Goal: Obtain resource: Obtain resource

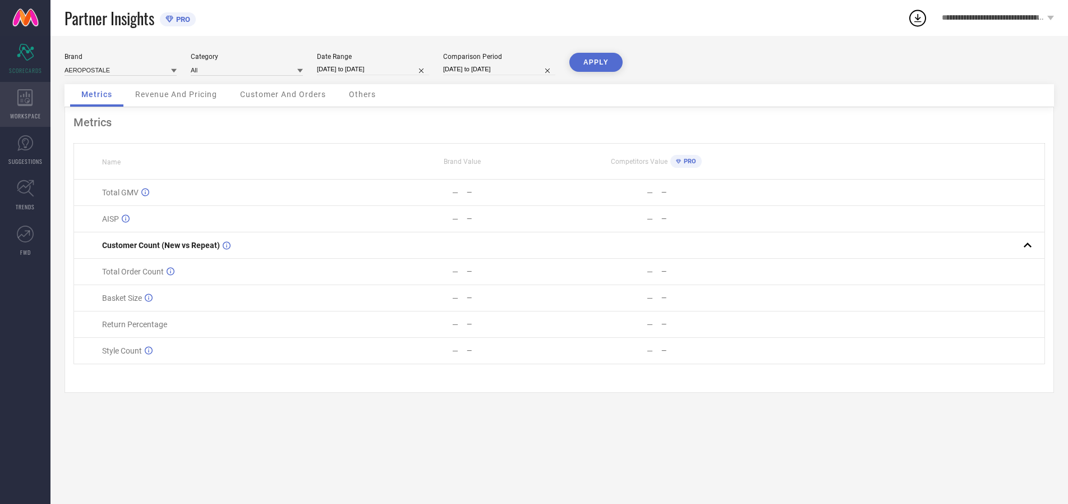
click at [25, 104] on icon at bounding box center [24, 97] width 15 height 17
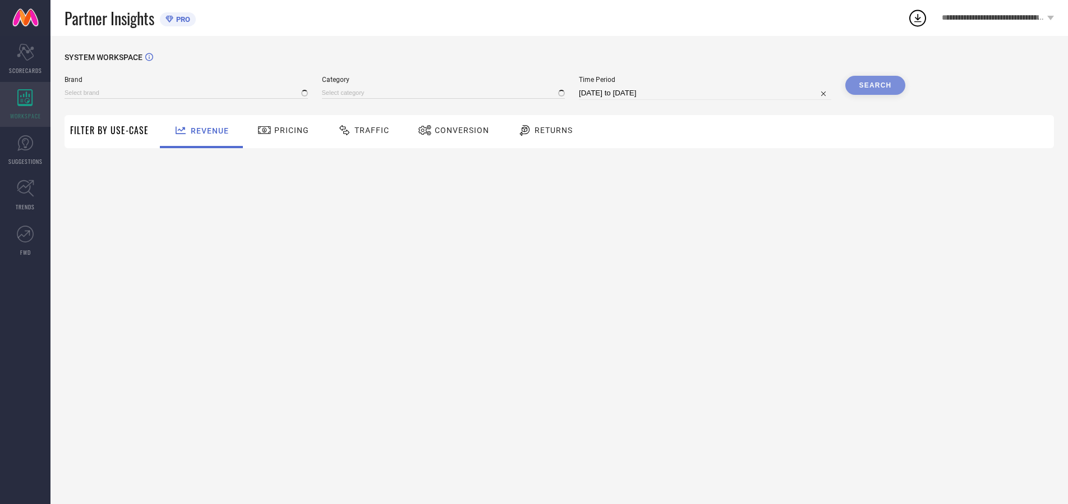
type input "AEROPOSTALE"
type input "All"
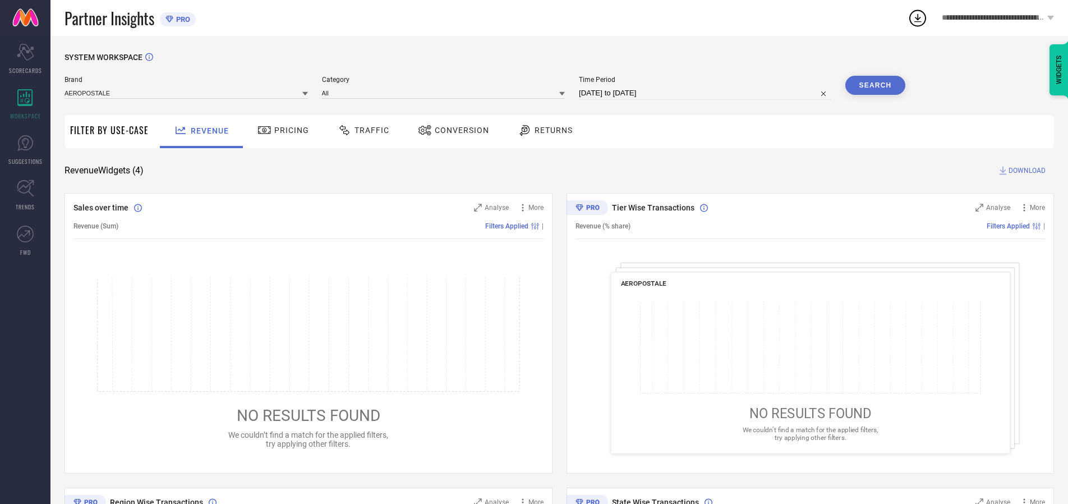
click at [458, 130] on span "Conversion" at bounding box center [462, 130] width 54 height 9
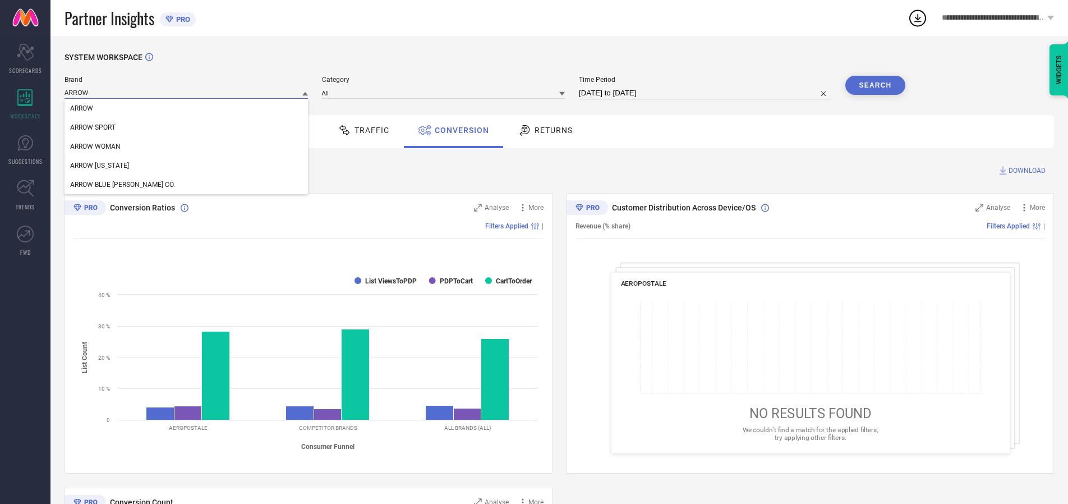
type input "ARROW"
click at [81, 109] on span "ARROW" at bounding box center [81, 108] width 23 height 8
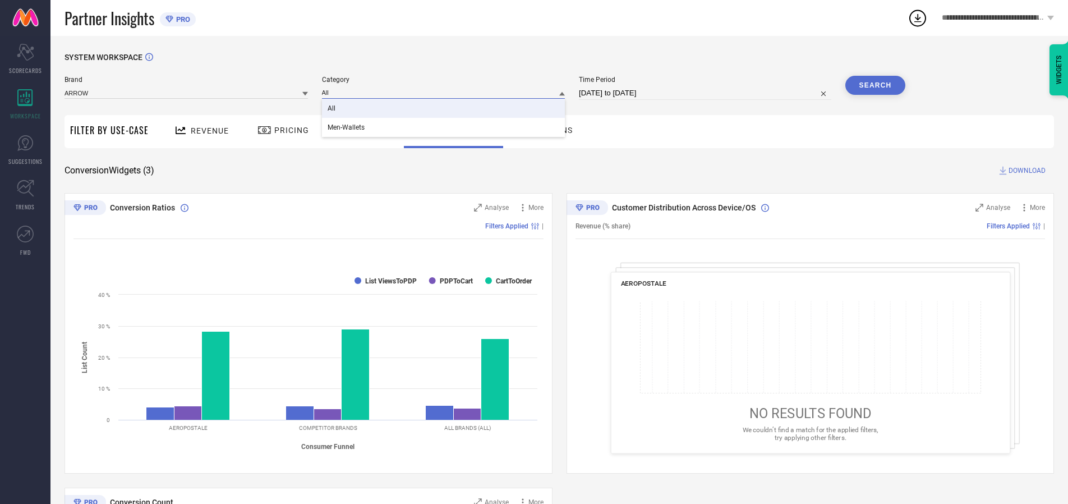
type input "All"
click at [332, 109] on span "All" at bounding box center [332, 108] width 8 height 8
click at [706, 93] on input "[DATE] to [DATE]" at bounding box center [705, 92] width 252 height 13
select select "6"
select select "2025"
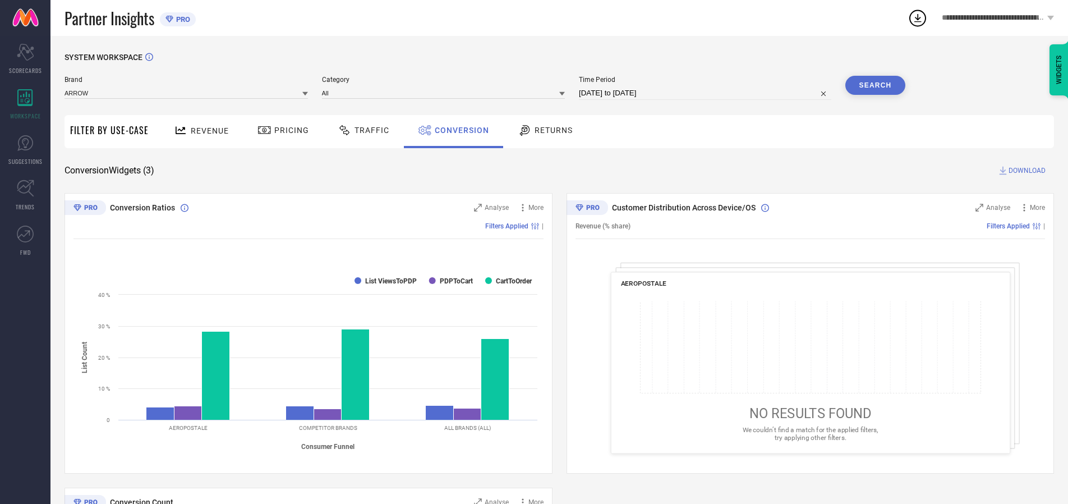
select select "7"
select select "2025"
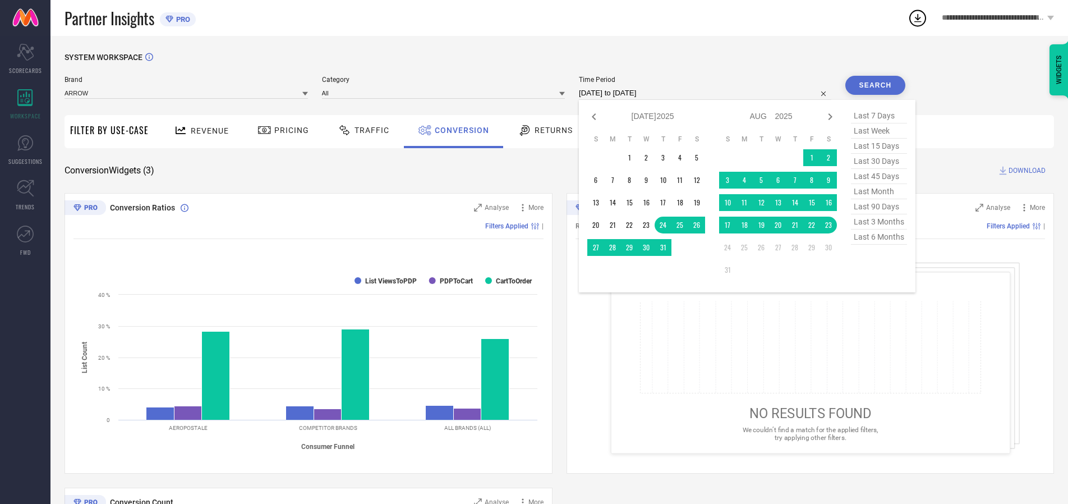
click at [814, 225] on td "22" at bounding box center [811, 225] width 17 height 17
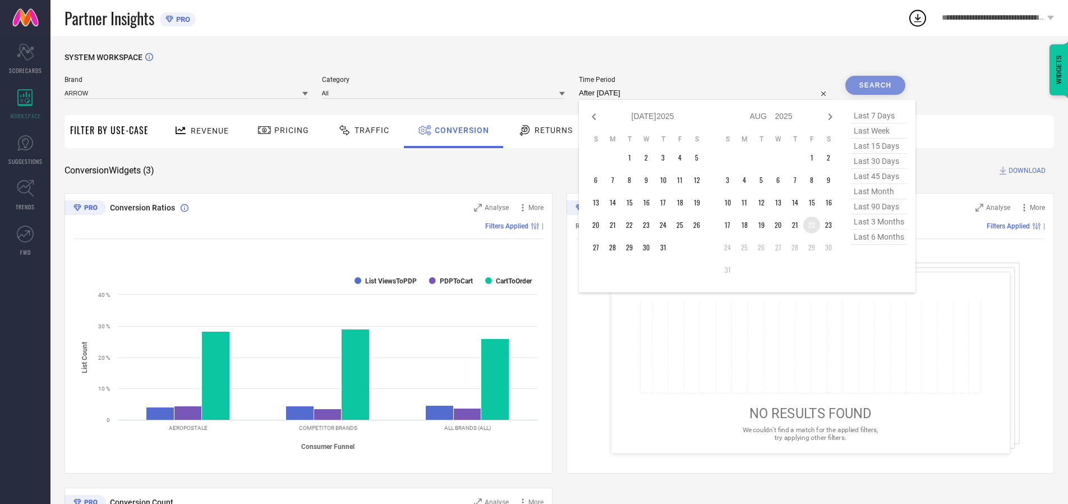
type input "22-08-2025 to 22-08-2025"
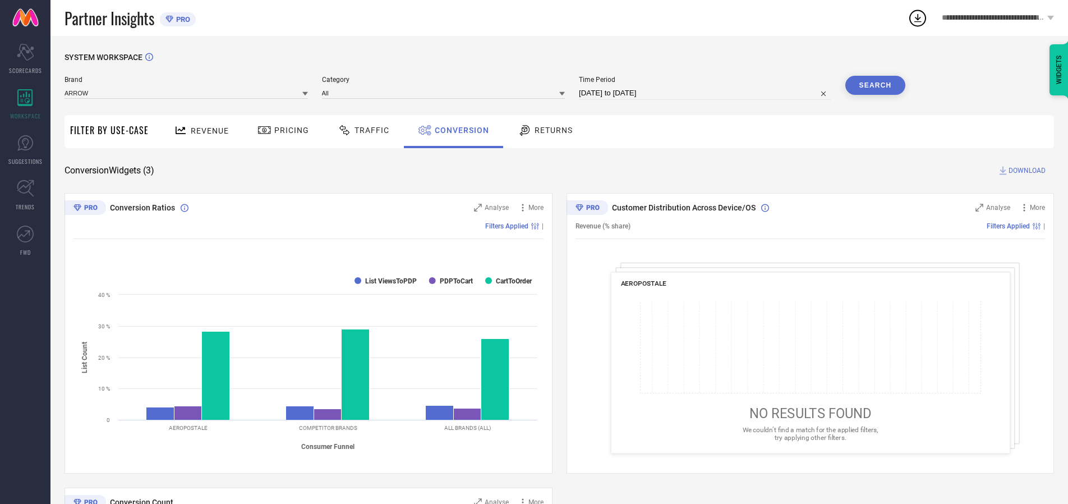
click at [875, 85] on button "Search" at bounding box center [875, 85] width 61 height 19
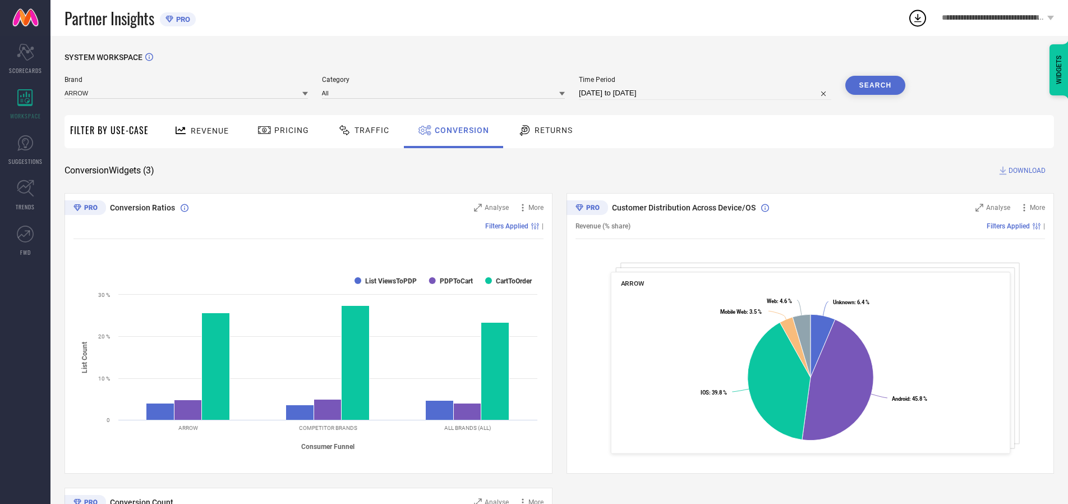
click at [1027, 171] on span "DOWNLOAD" at bounding box center [1027, 170] width 37 height 11
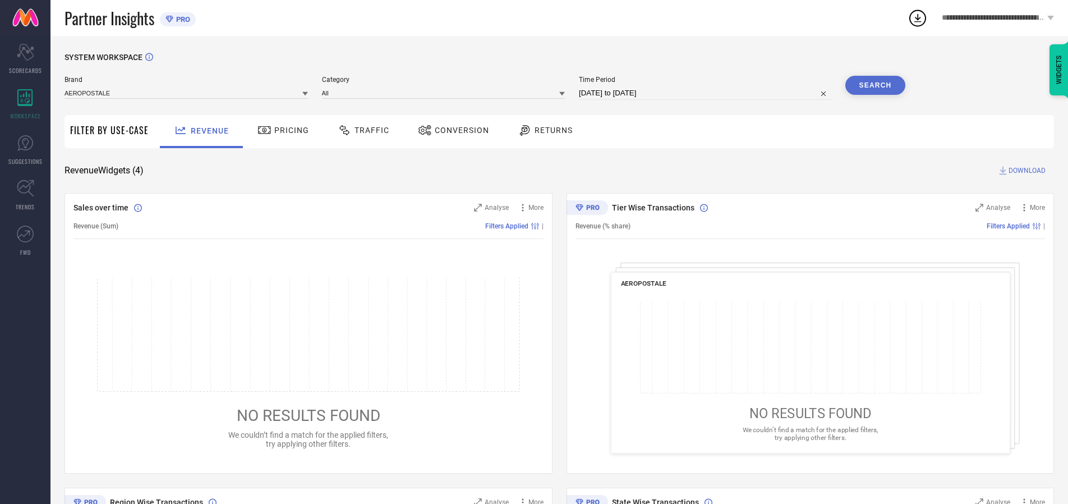
click at [458, 130] on span "Conversion" at bounding box center [462, 130] width 54 height 9
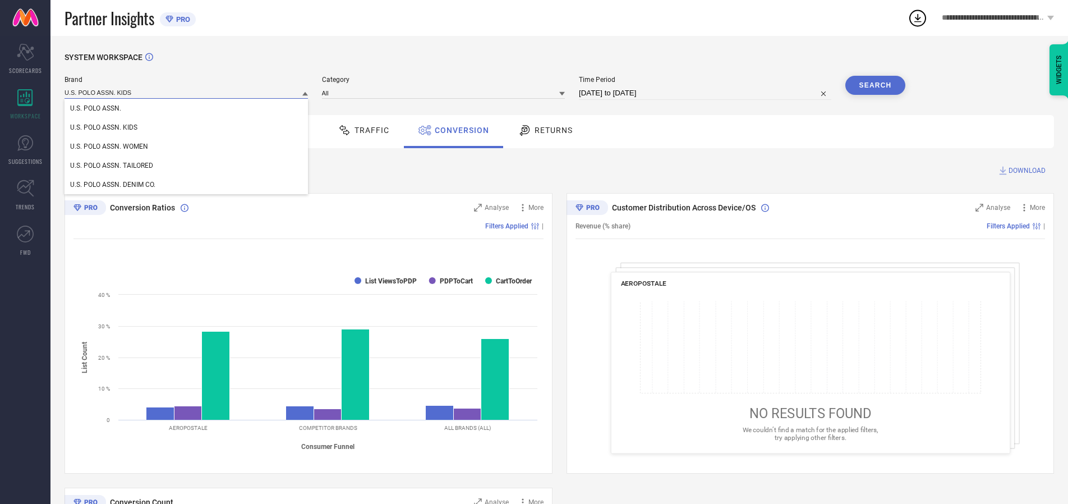
type input "U.S. POLO ASSN. KIDS"
click at [103, 128] on span "U.S. POLO ASSN. KIDS" at bounding box center [103, 127] width 67 height 8
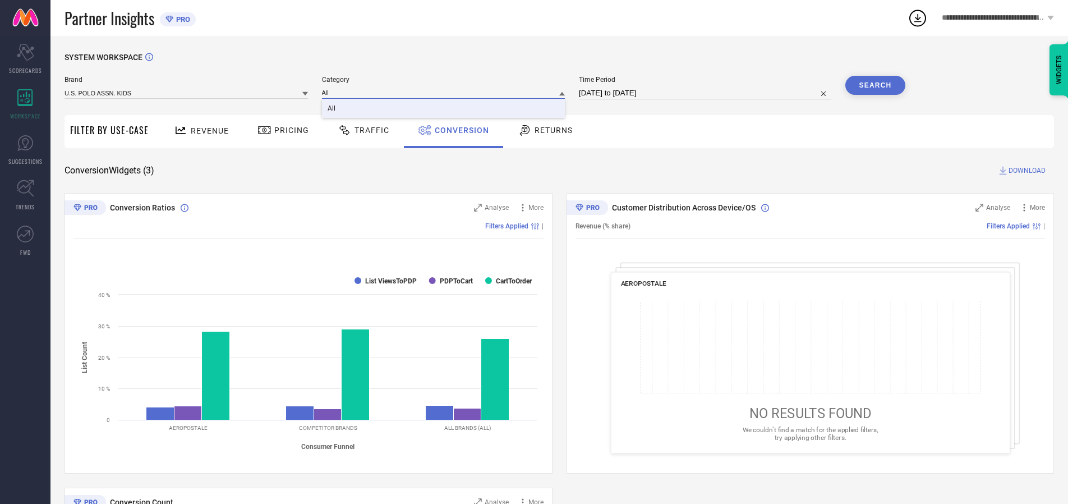
type input "All"
click at [332, 109] on span "All" at bounding box center [332, 108] width 8 height 8
click at [875, 85] on button "Search" at bounding box center [875, 85] width 61 height 19
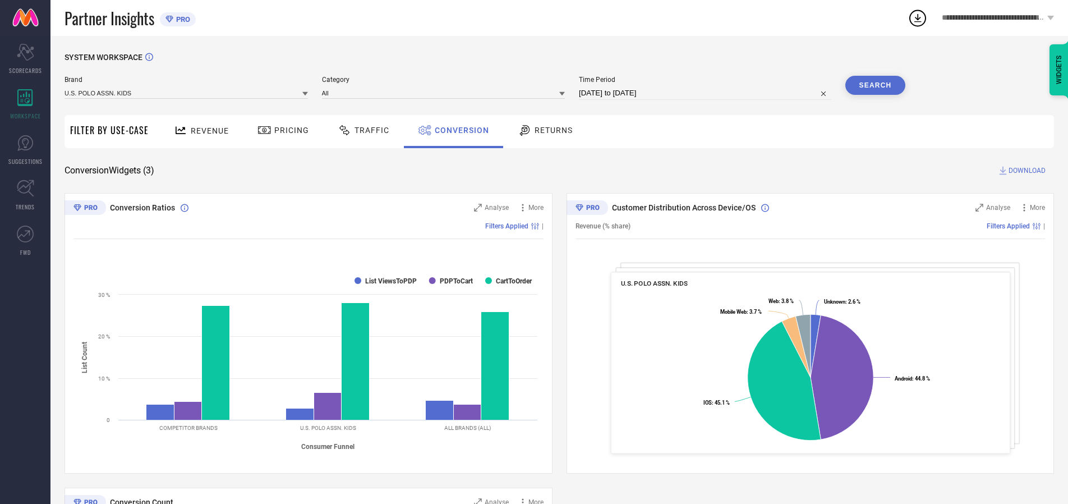
click at [1027, 171] on span "DOWNLOAD" at bounding box center [1027, 170] width 37 height 11
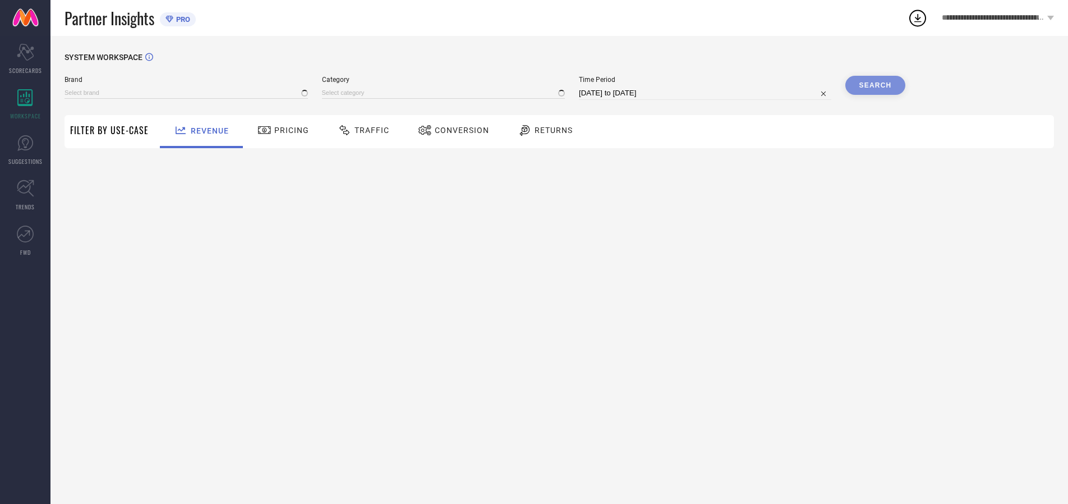
type input "AEROPOSTALE"
type input "All"
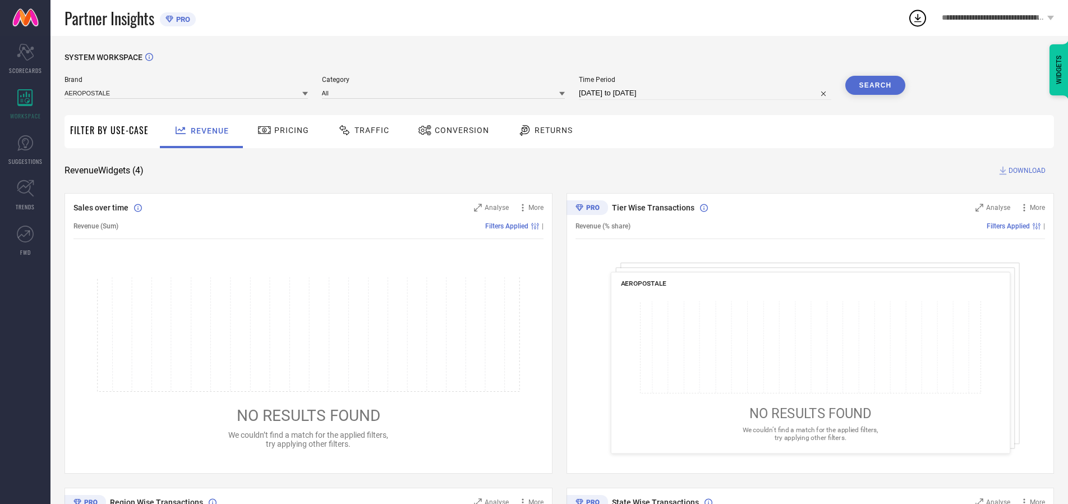
click at [458, 130] on span "Conversion" at bounding box center [462, 130] width 54 height 9
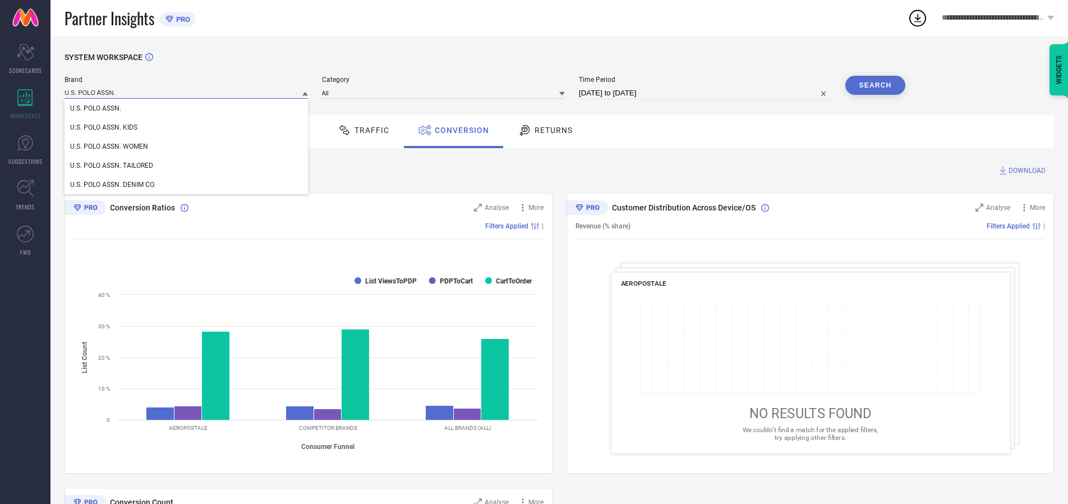
type input "U.S. POLO ASSN."
click at [95, 109] on span "U.S. POLO ASSN." at bounding box center [95, 108] width 51 height 8
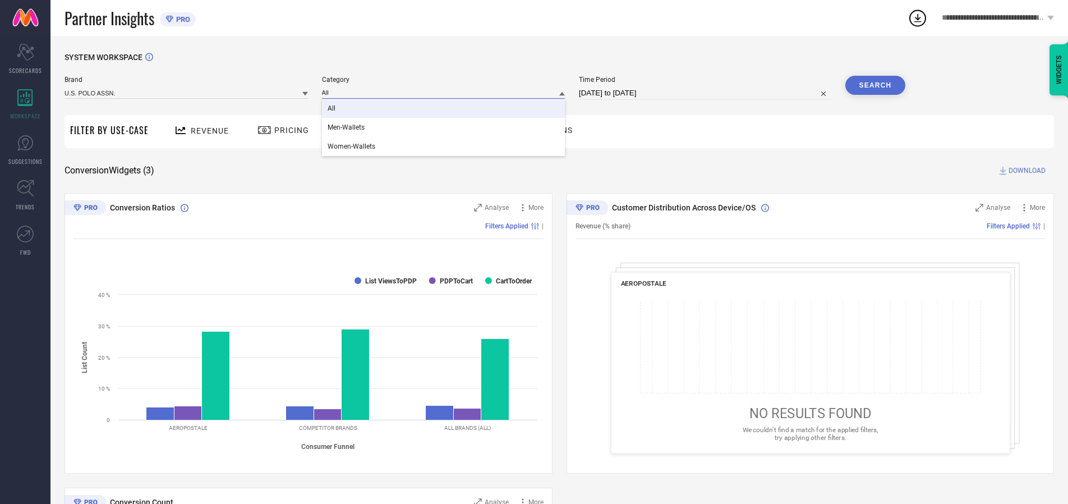
type input "All"
click at [332, 109] on span "All" at bounding box center [332, 108] width 8 height 8
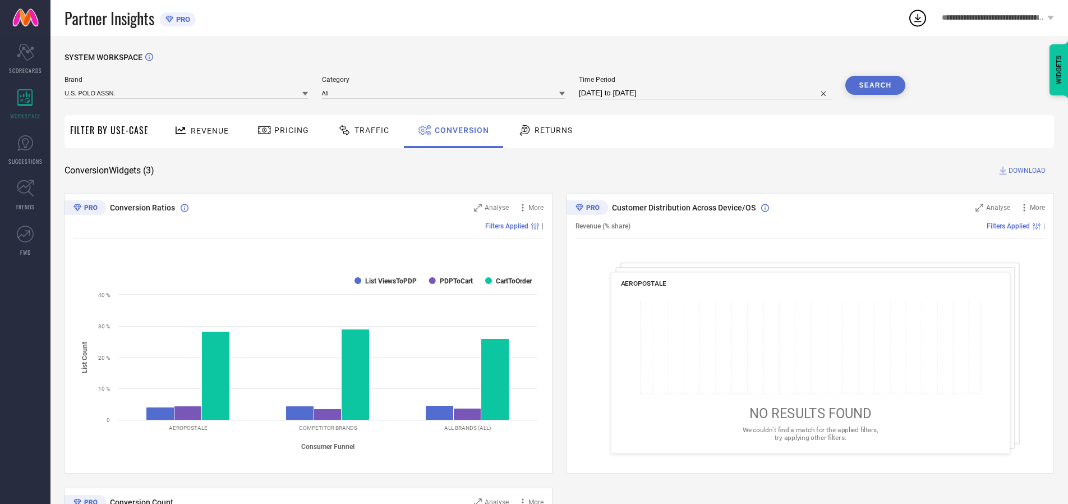
click at [875, 85] on button "Search" at bounding box center [875, 85] width 61 height 19
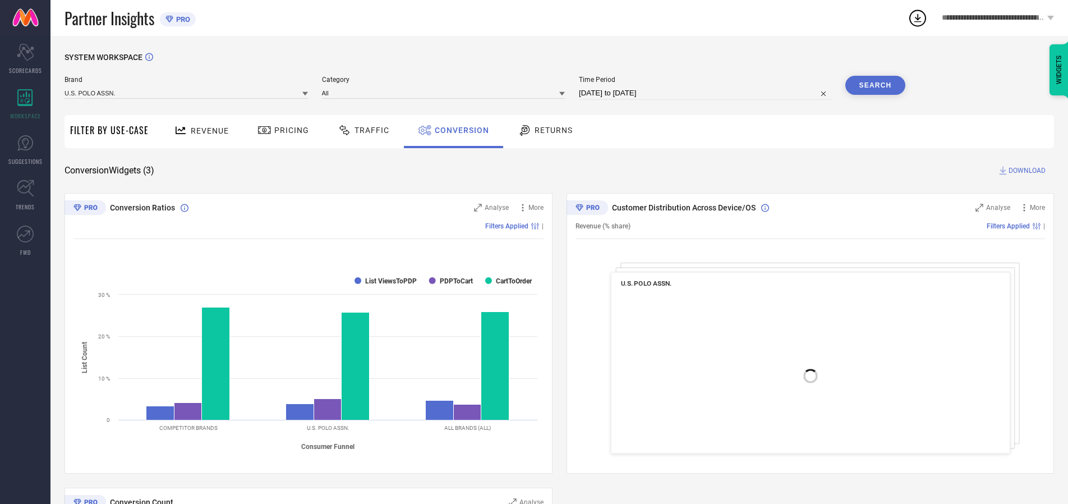
click at [1027, 171] on span "DOWNLOAD" at bounding box center [1027, 170] width 37 height 11
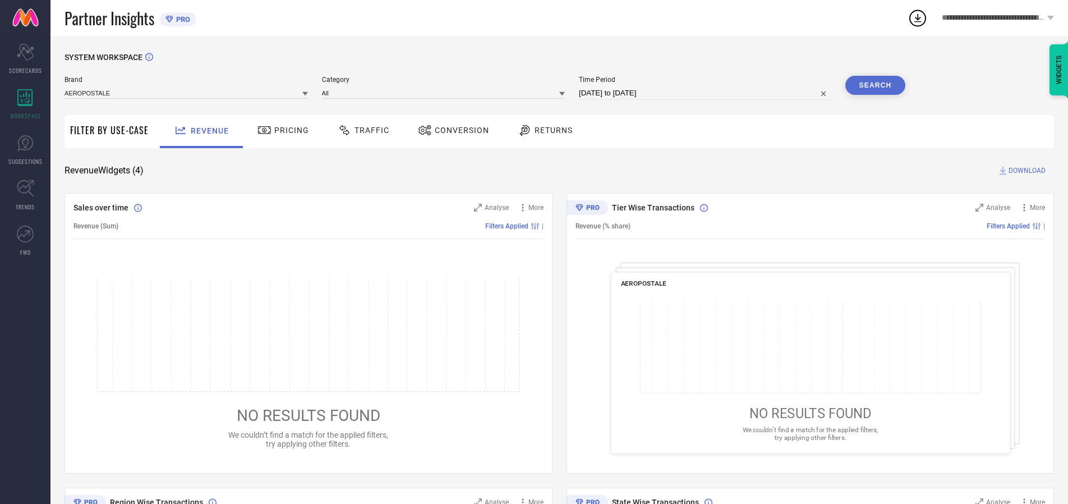
click at [458, 130] on span "Conversion" at bounding box center [462, 130] width 54 height 9
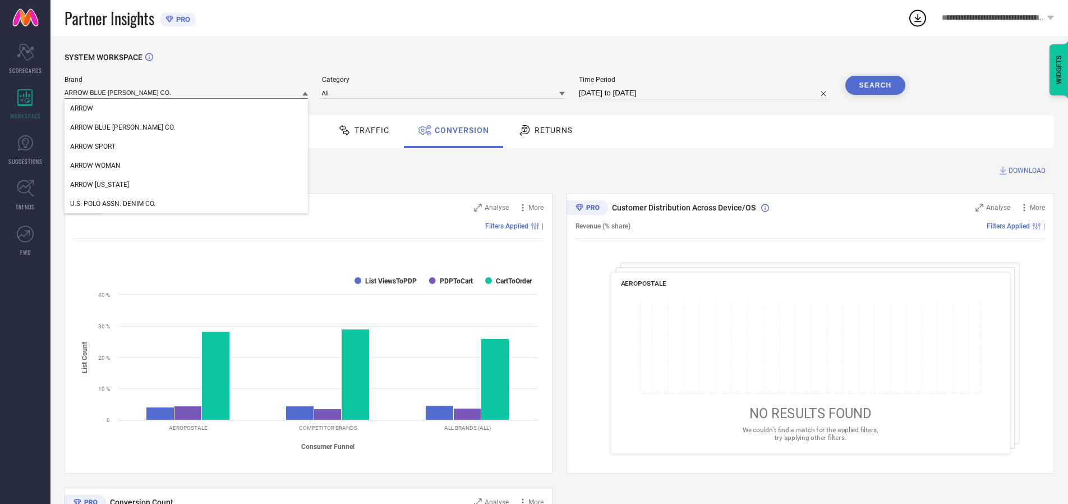
type input "ARROW BLUE [PERSON_NAME] CO."
click at [105, 128] on span "ARROW BLUE [PERSON_NAME] CO." at bounding box center [122, 127] width 105 height 8
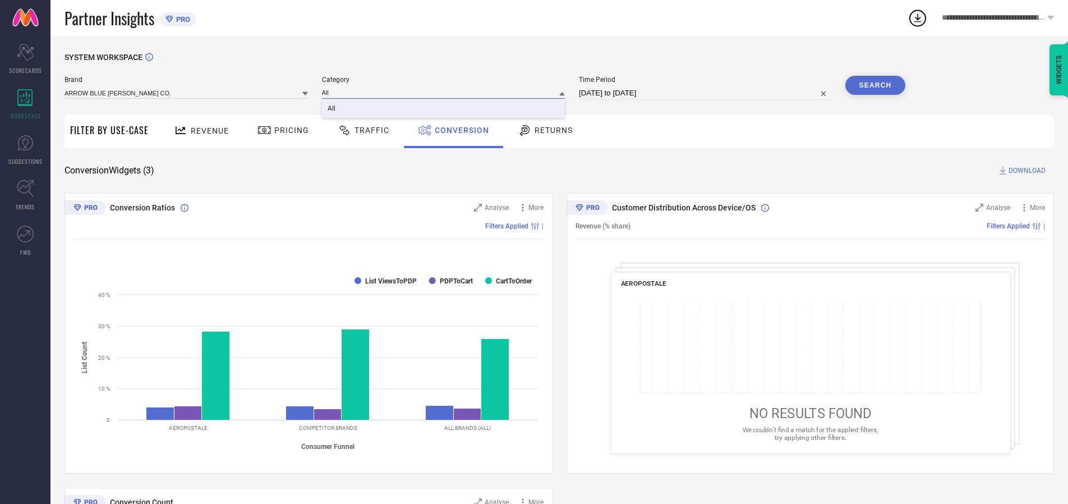
type input "All"
click at [332, 109] on span "All" at bounding box center [332, 108] width 8 height 8
click at [875, 85] on button "Search" at bounding box center [875, 85] width 61 height 19
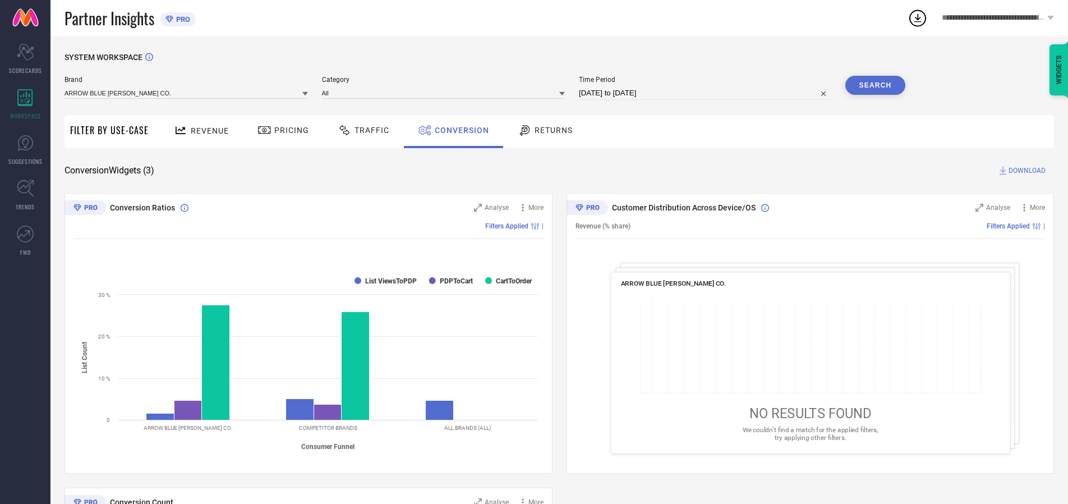
click at [1027, 171] on span "DOWNLOAD" at bounding box center [1027, 170] width 37 height 11
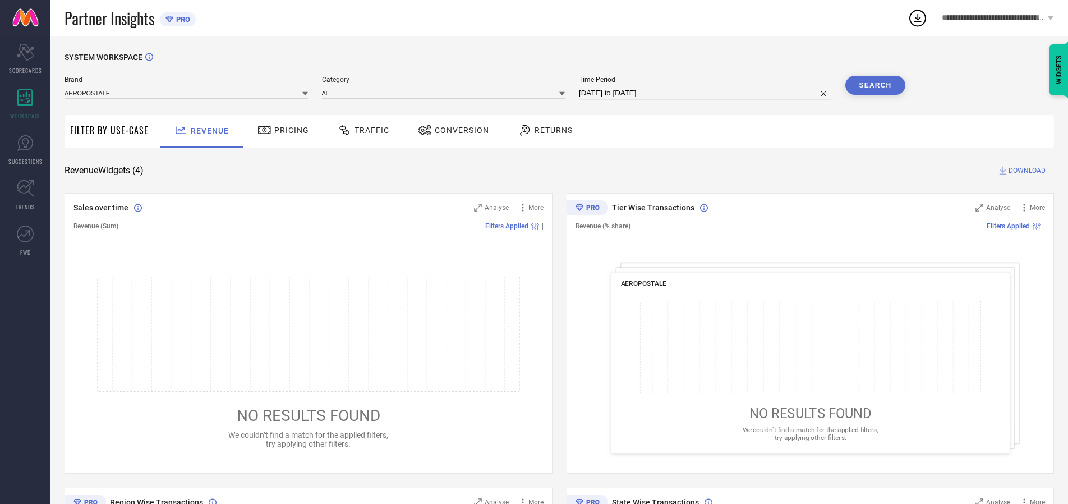
click at [458, 130] on span "Conversion" at bounding box center [462, 130] width 54 height 9
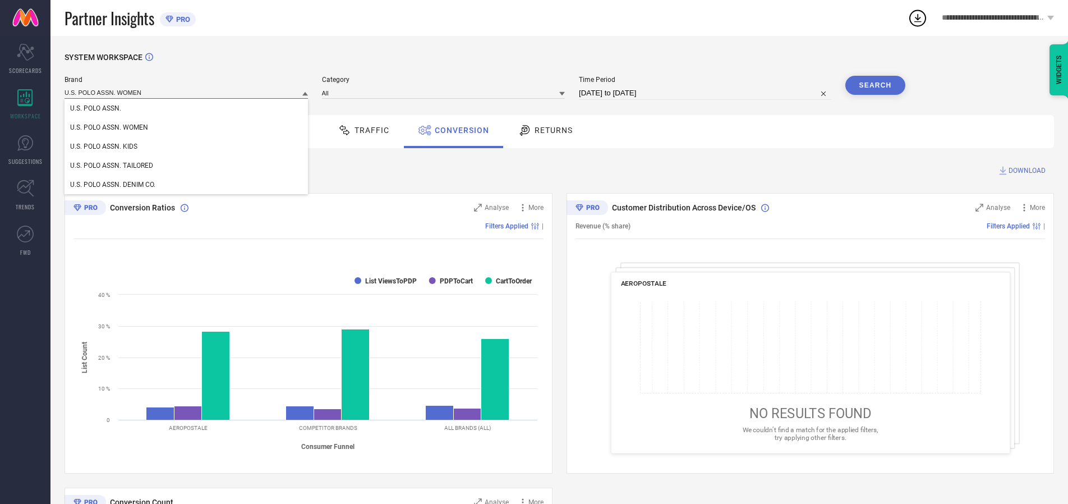
type input "U.S. POLO ASSN. WOMEN"
click at [109, 128] on span "U.S. POLO ASSN. WOMEN" at bounding box center [109, 127] width 78 height 8
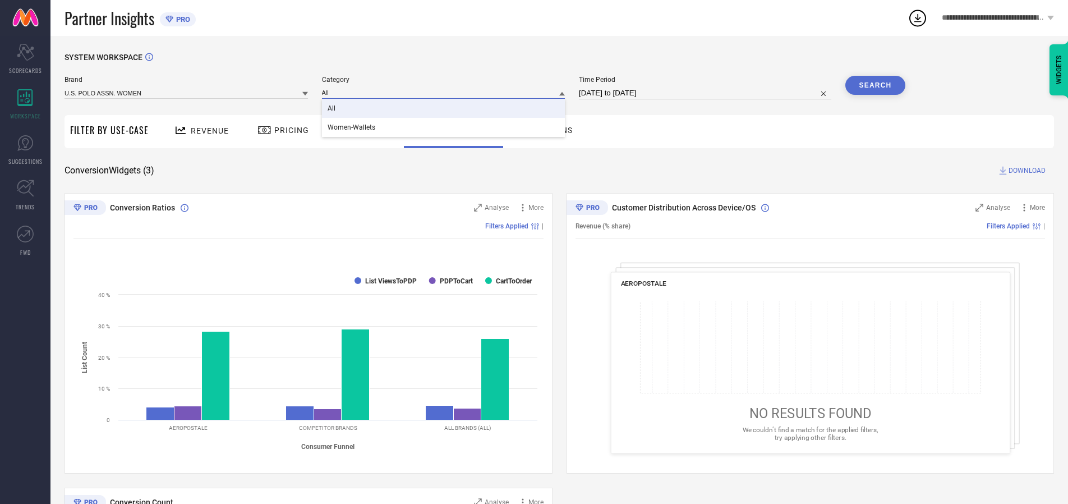
type input "All"
click at [332, 109] on span "All" at bounding box center [332, 108] width 8 height 8
click at [875, 85] on button "Search" at bounding box center [875, 85] width 61 height 19
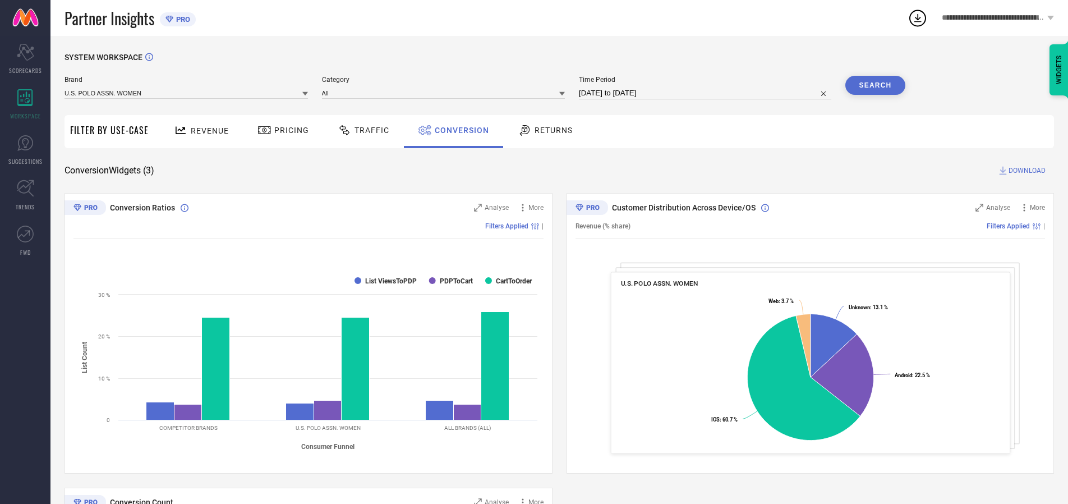
click at [1027, 171] on span "DOWNLOAD" at bounding box center [1027, 170] width 37 height 11
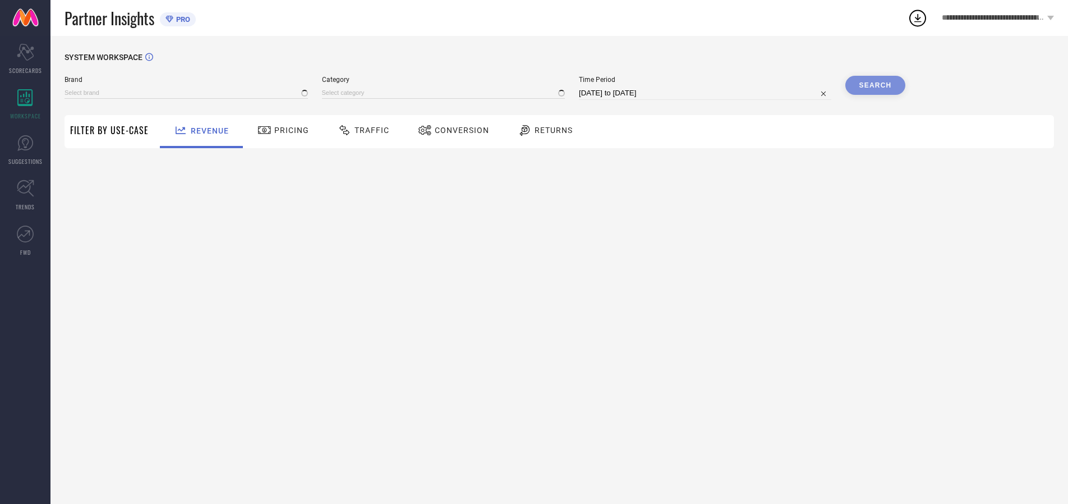
type input "AEROPOSTALE"
type input "All"
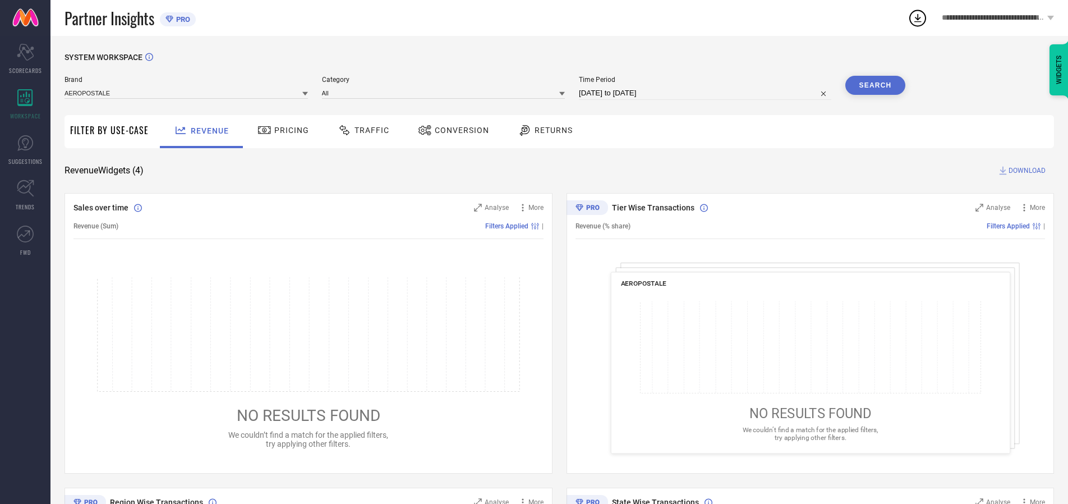
click at [458, 130] on span "Conversion" at bounding box center [462, 130] width 54 height 9
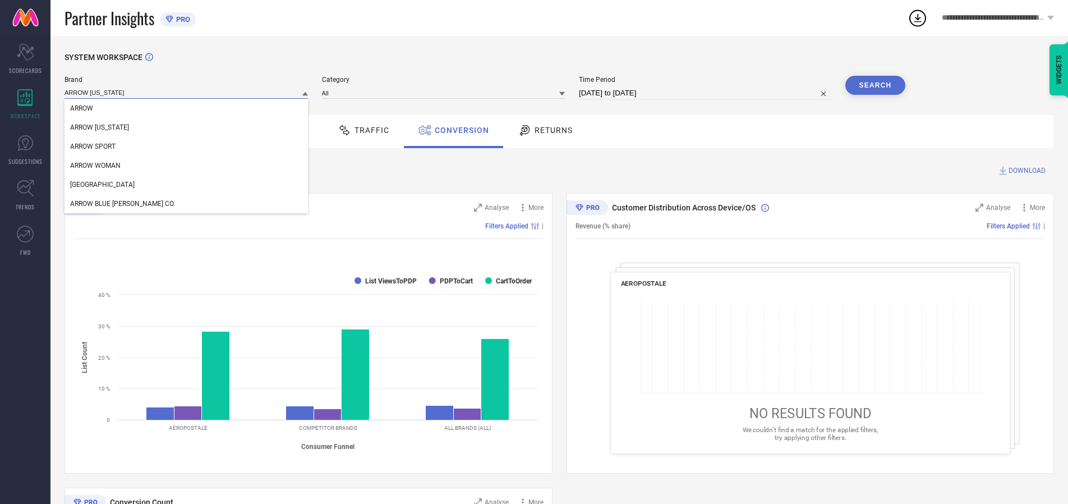
type input "ARROW NEW YORK"
click at [99, 128] on span "ARROW NEW YORK" at bounding box center [99, 127] width 59 height 8
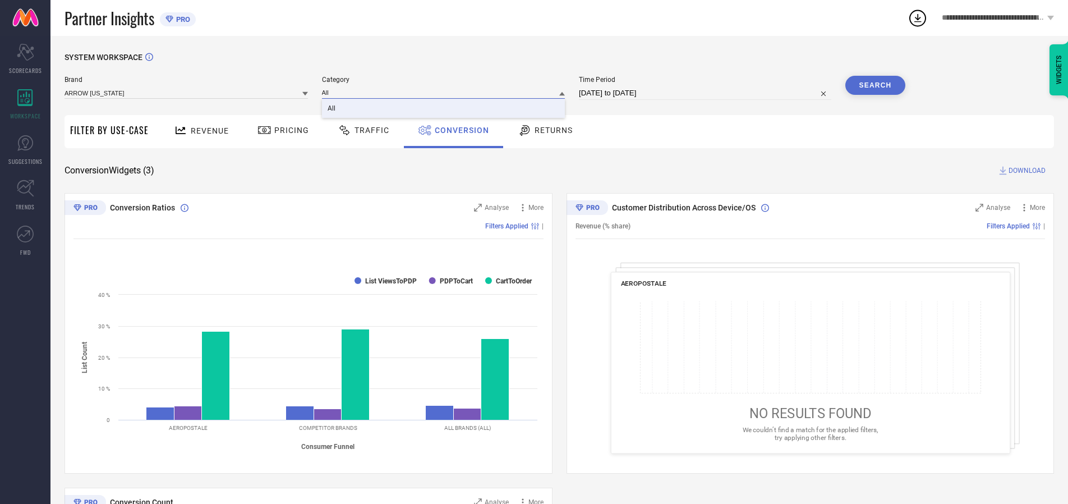
type input "All"
click at [332, 109] on span "All" at bounding box center [332, 108] width 8 height 8
click at [875, 85] on button "Search" at bounding box center [875, 85] width 61 height 19
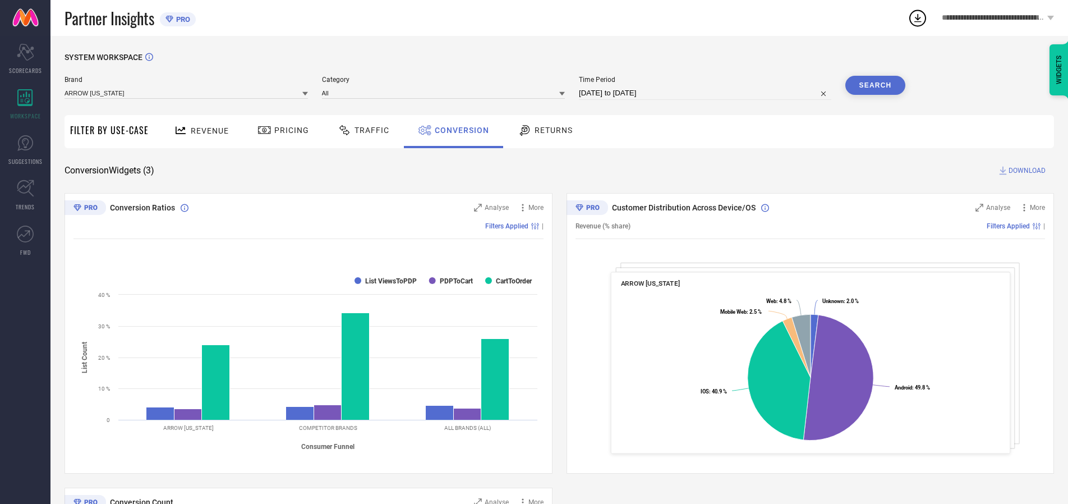
click at [1027, 171] on span "DOWNLOAD" at bounding box center [1027, 170] width 37 height 11
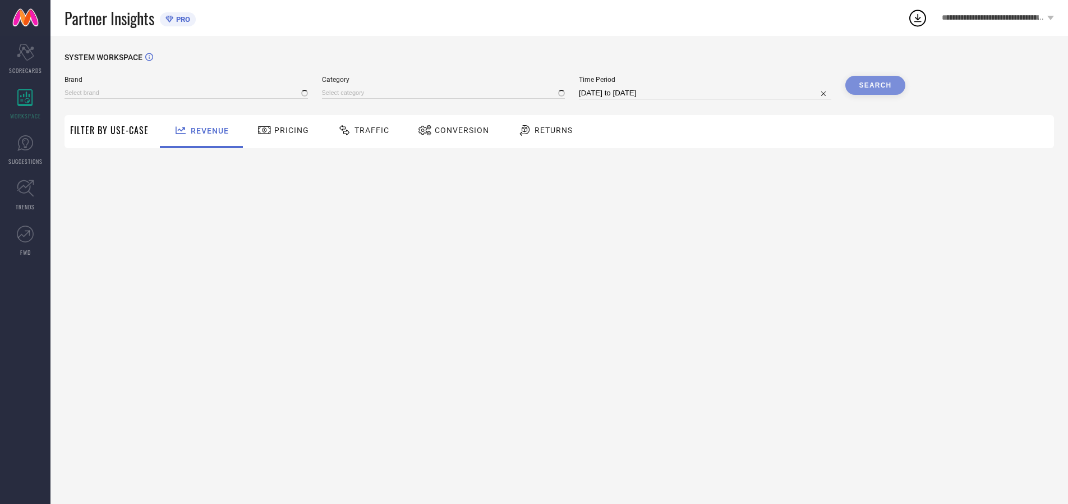
type input "AEROPOSTALE"
type input "All"
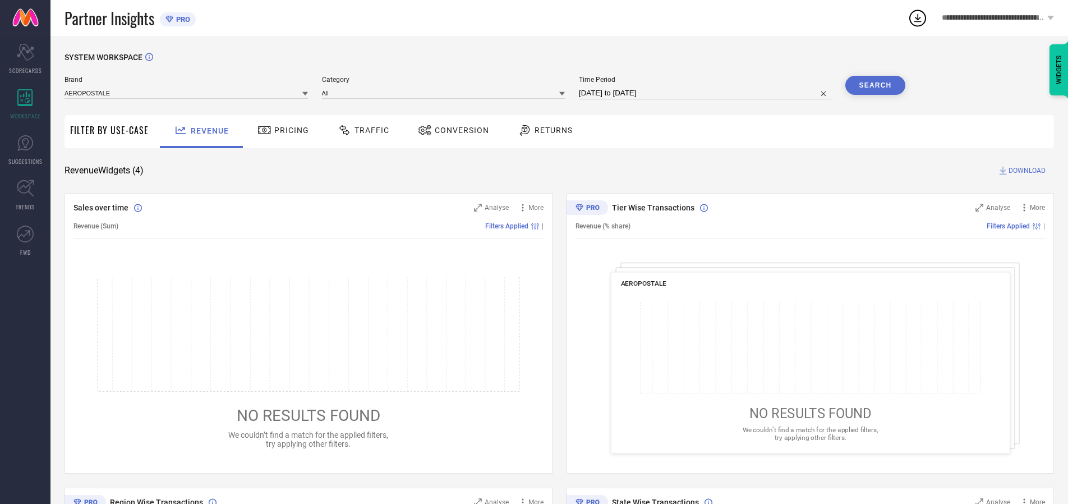
click at [458, 130] on span "Conversion" at bounding box center [462, 130] width 54 height 9
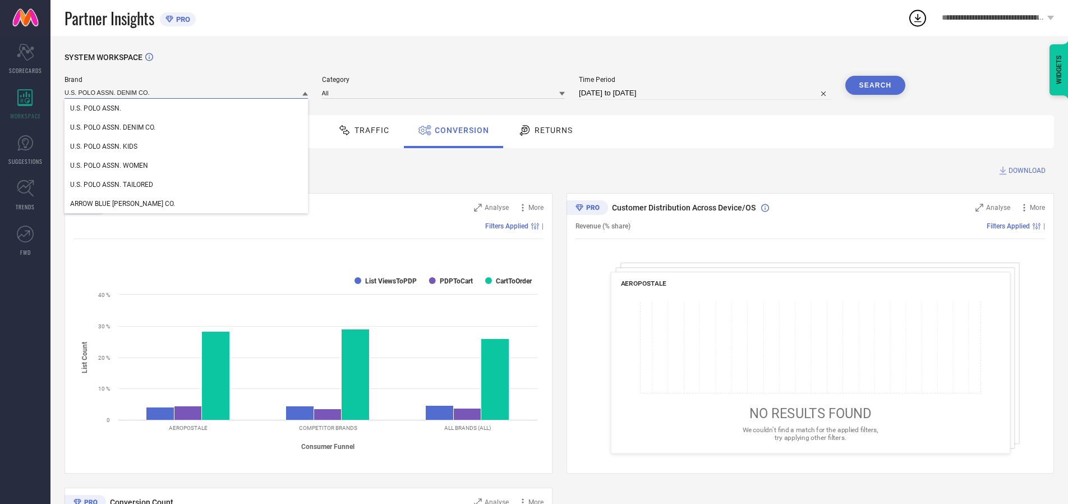
type input "U.S. POLO ASSN. DENIM CO."
click at [113, 128] on span "U.S. POLO ASSN. DENIM CO." at bounding box center [112, 127] width 85 height 8
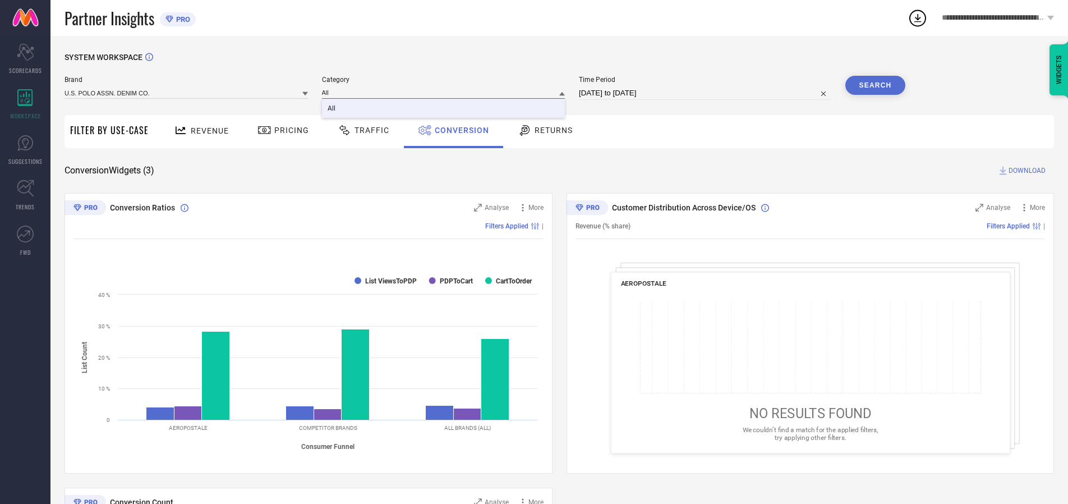
type input "All"
click at [332, 109] on span "All" at bounding box center [332, 108] width 8 height 8
click at [875, 85] on button "Search" at bounding box center [875, 85] width 61 height 19
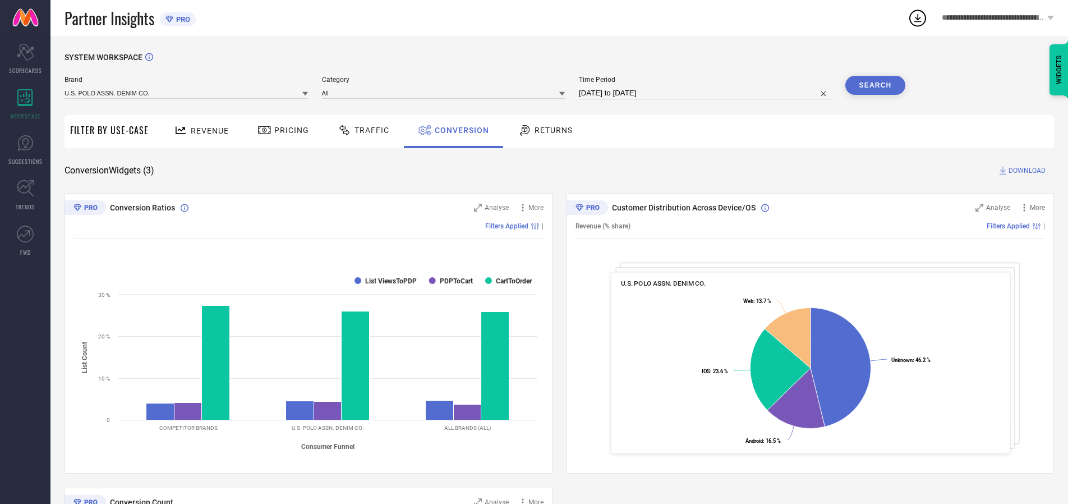
click at [1027, 171] on span "DOWNLOAD" at bounding box center [1027, 170] width 37 height 11
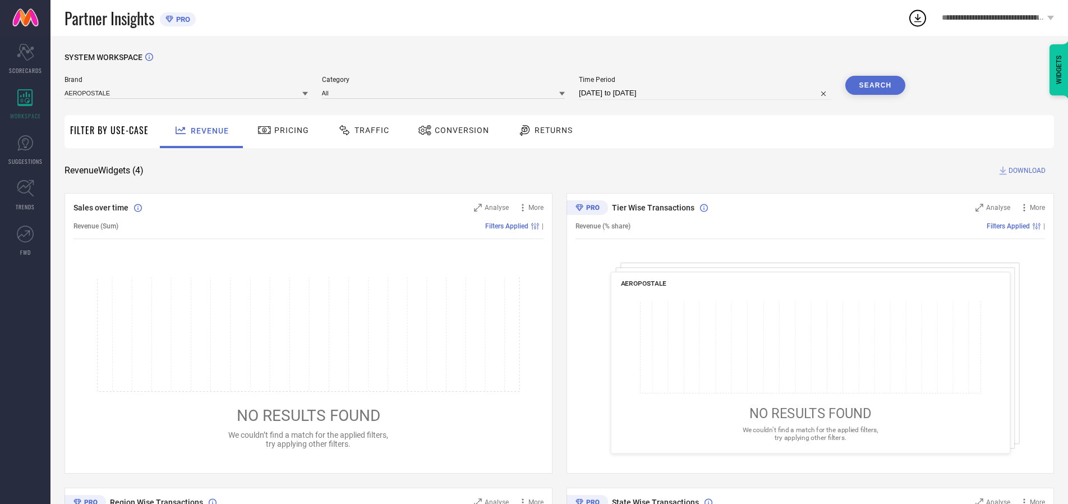
click at [458, 130] on span "Conversion" at bounding box center [462, 130] width 54 height 9
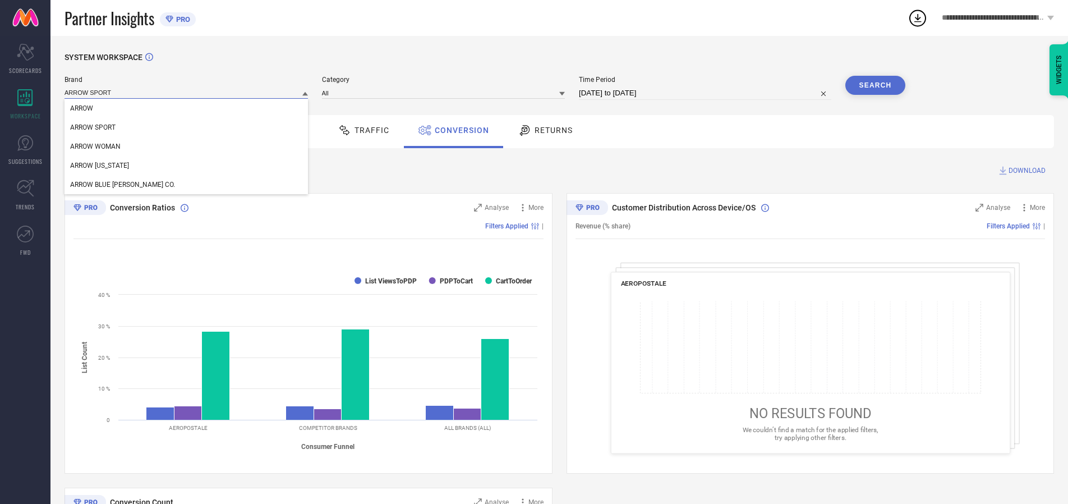
type input "ARROW SPORT"
click at [93, 128] on span "ARROW SPORT" at bounding box center [92, 127] width 45 height 8
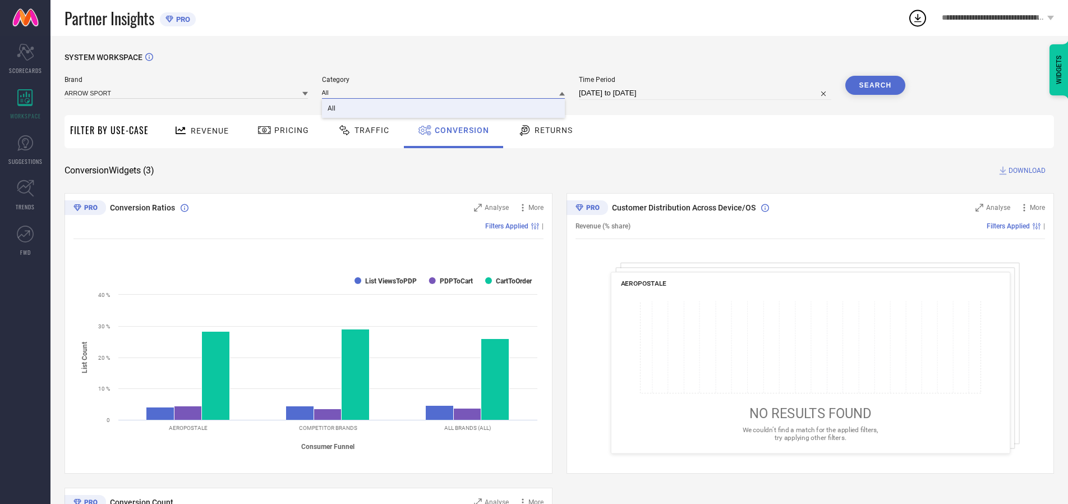
type input "All"
click at [332, 109] on span "All" at bounding box center [332, 108] width 8 height 8
click at [875, 85] on button "Search" at bounding box center [875, 85] width 61 height 19
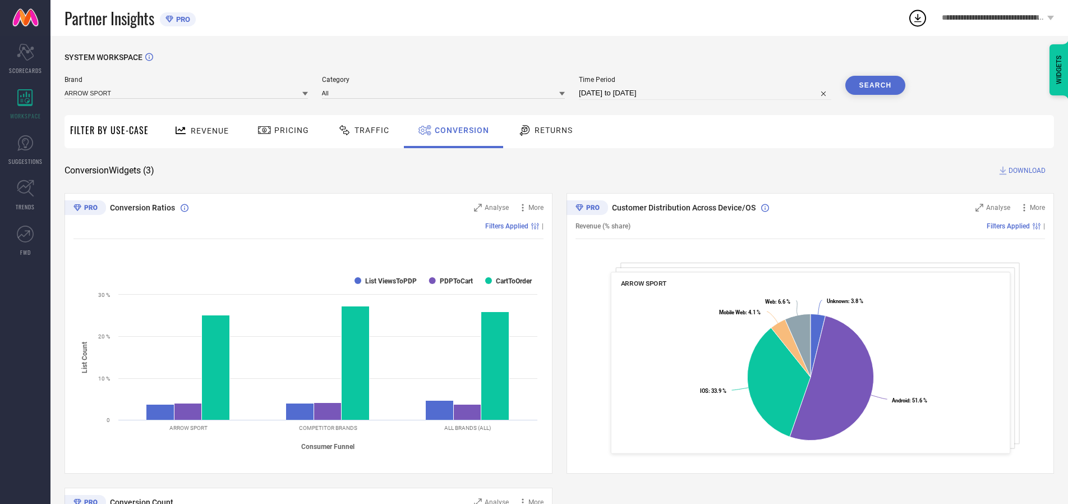
click at [1027, 171] on span "DOWNLOAD" at bounding box center [1027, 170] width 37 height 11
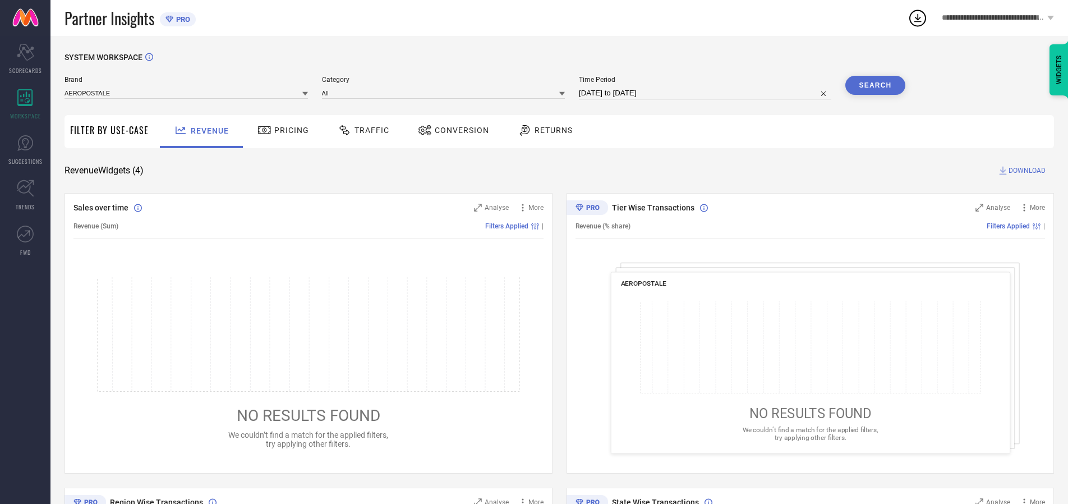
click at [458, 130] on span "Conversion" at bounding box center [462, 130] width 54 height 9
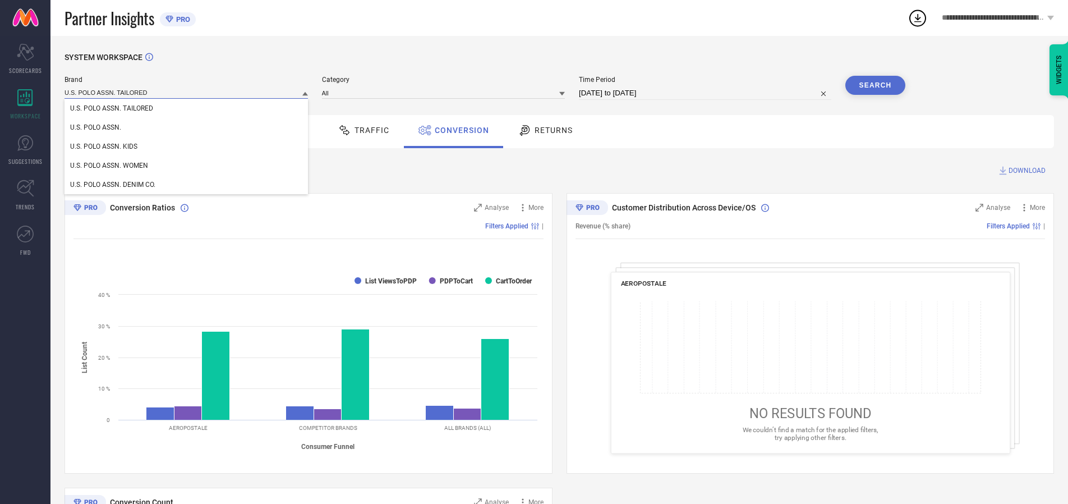
type input "U.S. POLO ASSN. TAILORED"
click at [112, 109] on span "U.S. POLO ASSN. TAILORED" at bounding box center [111, 108] width 83 height 8
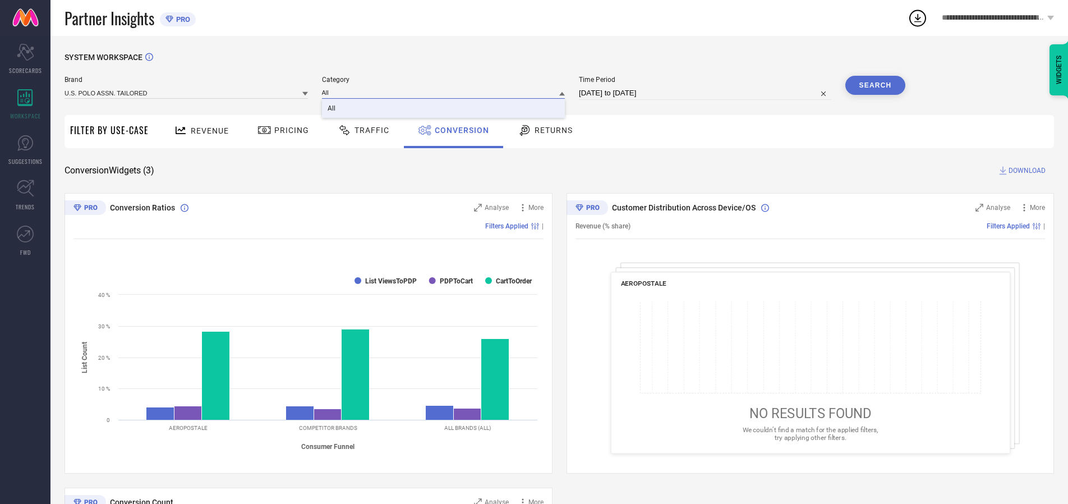
type input "All"
click at [332, 109] on span "All" at bounding box center [332, 108] width 8 height 8
click at [875, 85] on button "Search" at bounding box center [875, 85] width 61 height 19
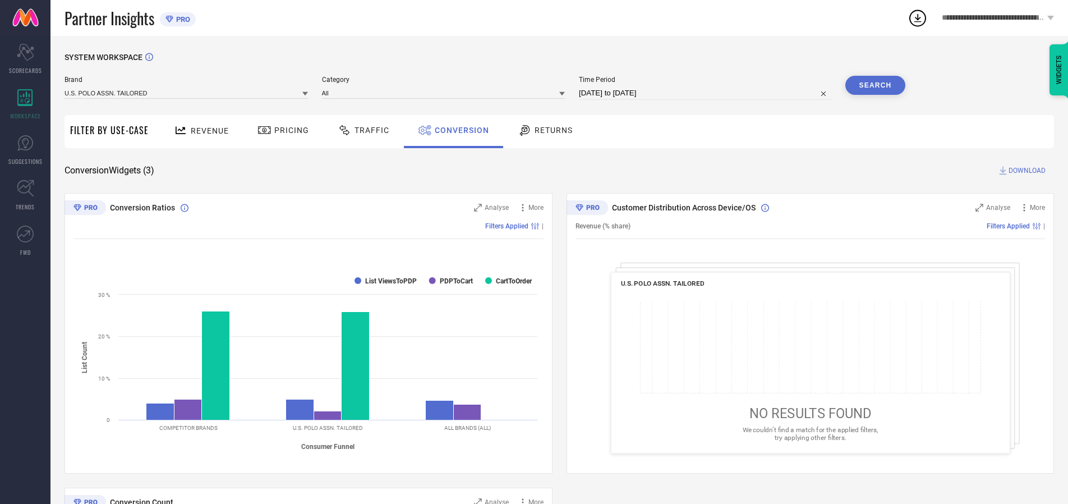
click at [1027, 171] on span "DOWNLOAD" at bounding box center [1027, 170] width 37 height 11
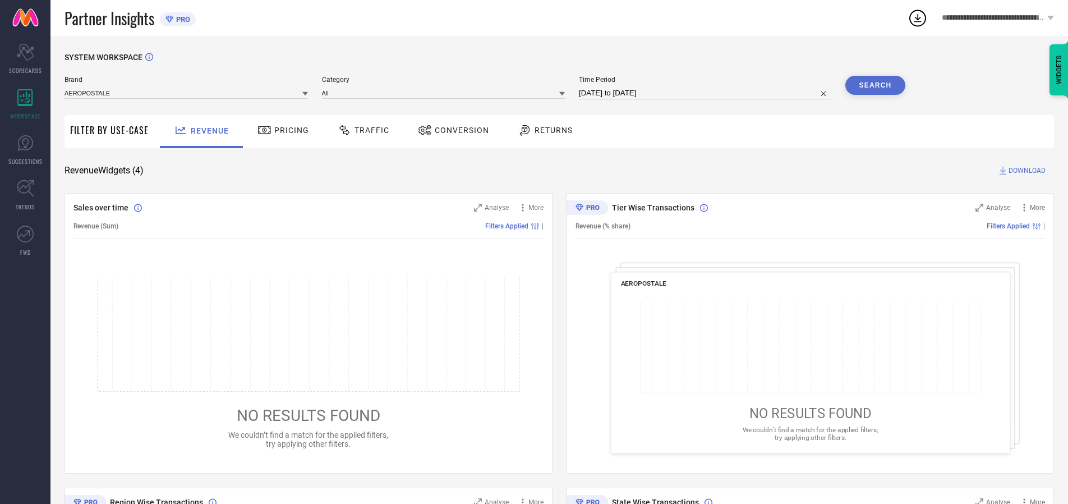
click at [458, 130] on span "Conversion" at bounding box center [462, 130] width 54 height 9
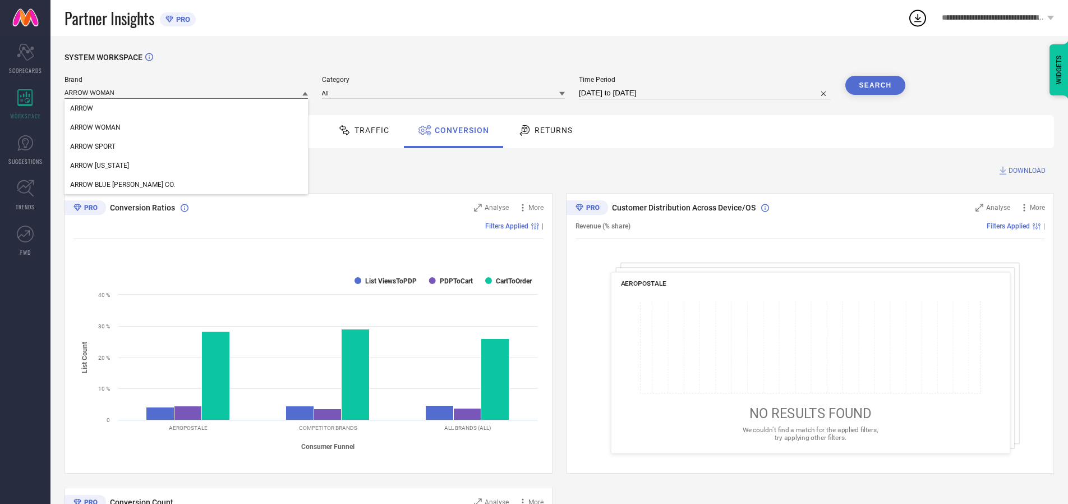
type input "ARROW WOMAN"
click at [95, 128] on span "ARROW WOMAN" at bounding box center [95, 127] width 50 height 8
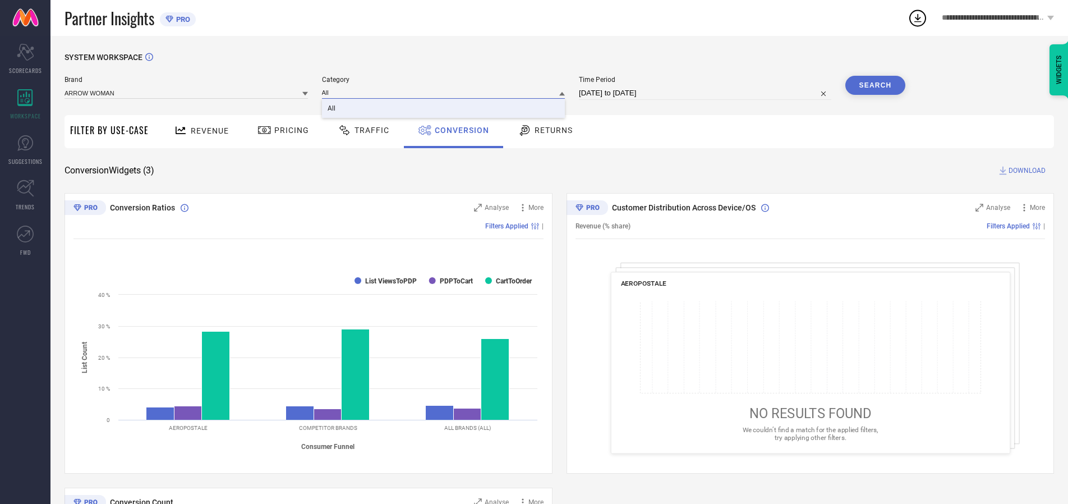
type input "All"
click at [332, 109] on span "All" at bounding box center [332, 108] width 8 height 8
click at [875, 85] on button "Search" at bounding box center [875, 85] width 61 height 19
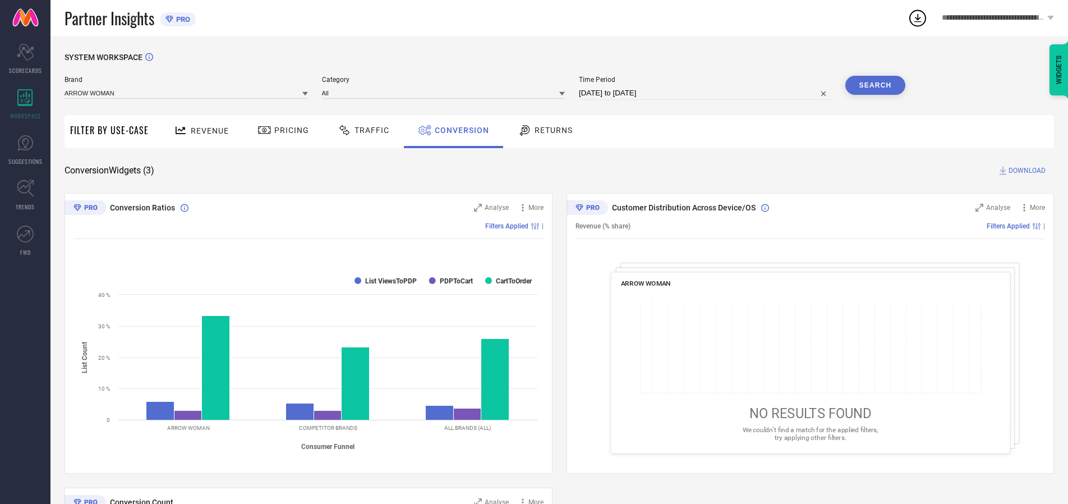
click at [1027, 171] on span "DOWNLOAD" at bounding box center [1027, 170] width 37 height 11
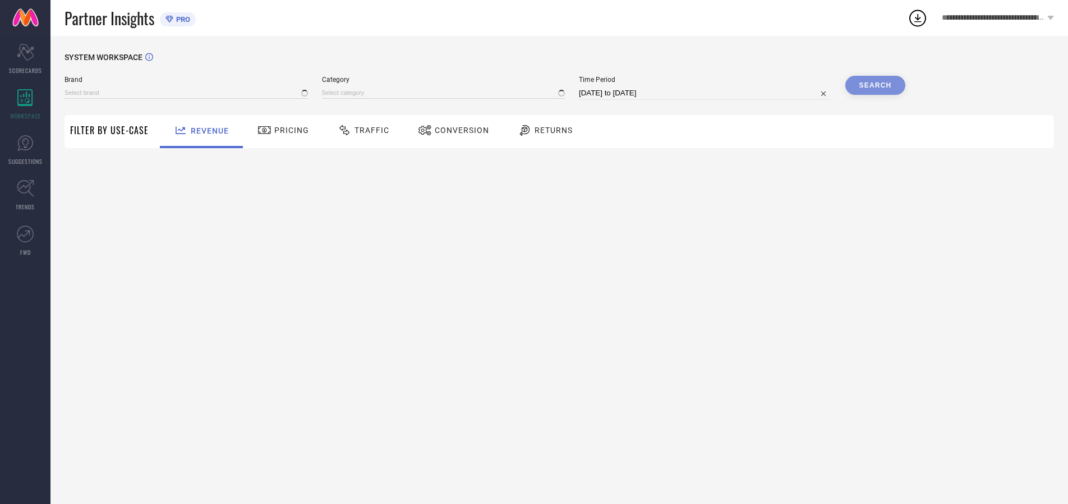
type input "AEROPOSTALE"
type input "All"
